Goal: Task Accomplishment & Management: Manage account settings

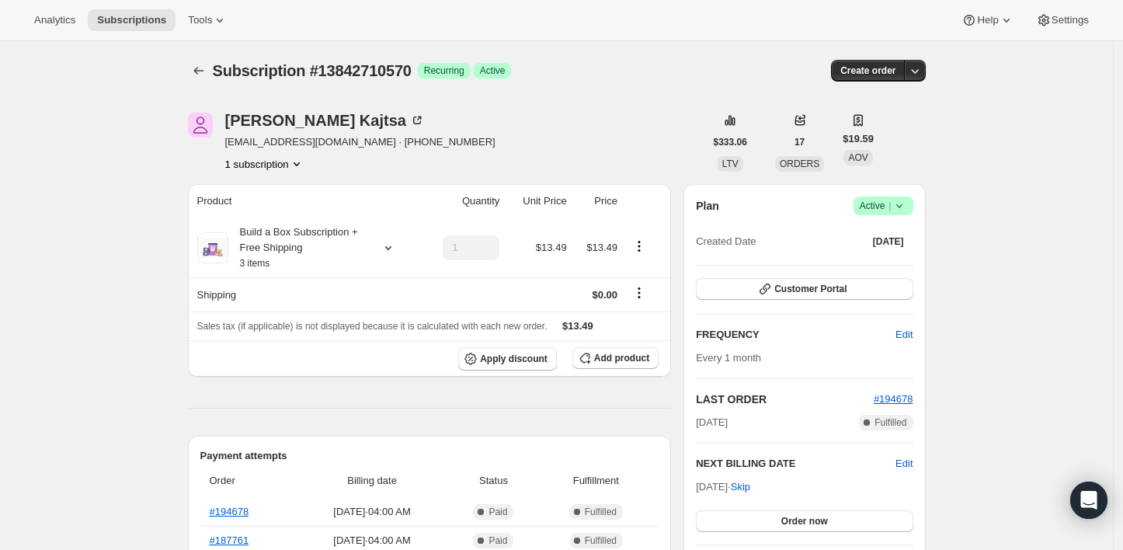
click at [902, 199] on icon at bounding box center [900, 206] width 16 height 16
click at [865, 253] on button "Cancel subscription" at bounding box center [888, 262] width 97 height 25
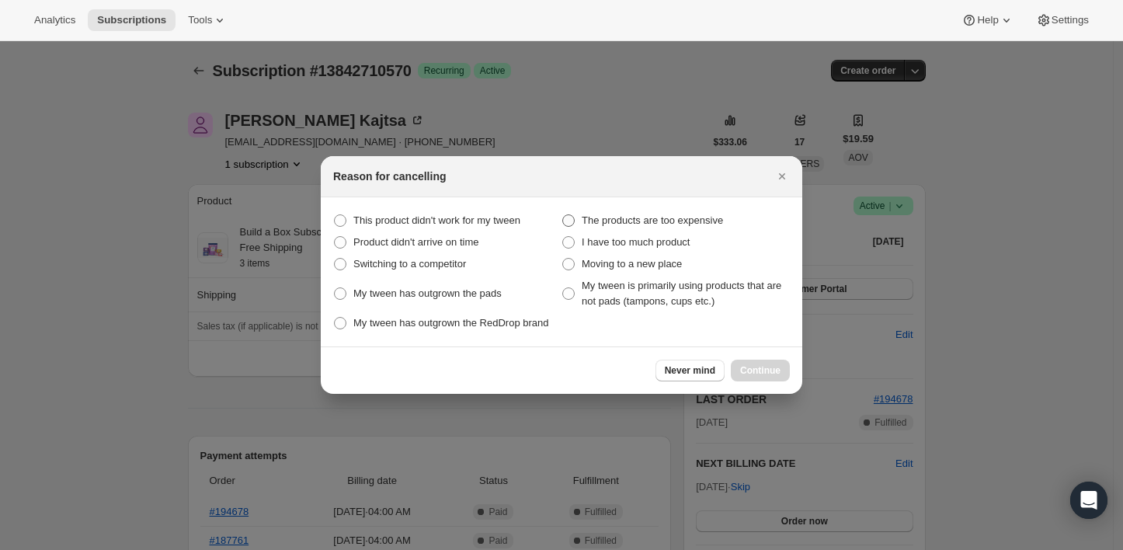
click at [572, 214] on span ":rbk:" at bounding box center [569, 221] width 14 height 14
click at [563, 214] on budget "The products are too expensive" at bounding box center [562, 214] width 1 height 1
radio budget "true"
click at [771, 376] on span "Continue" at bounding box center [760, 370] width 40 height 12
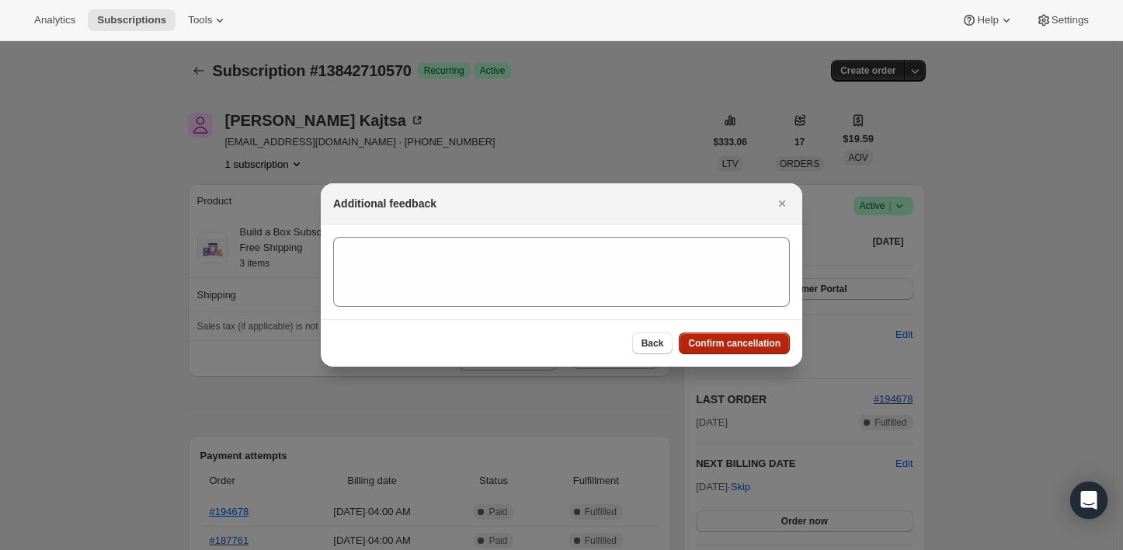
click at [729, 343] on span "Confirm cancellation" at bounding box center [734, 343] width 92 height 12
